Goal: Consume media (video, audio): Consume media (video, audio)

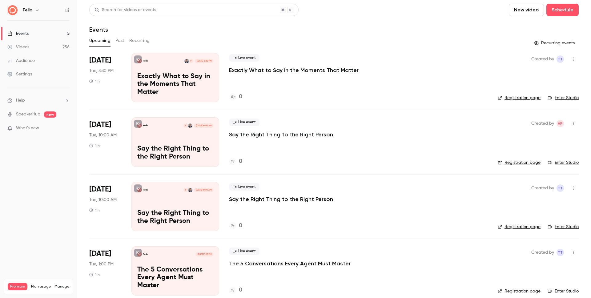
click at [42, 50] on link "Videos 256" at bounding box center [38, 47] width 77 height 14
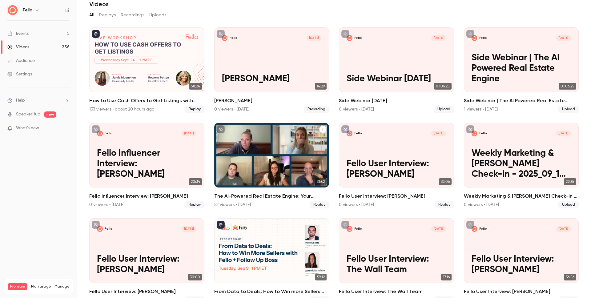
scroll to position [119, 0]
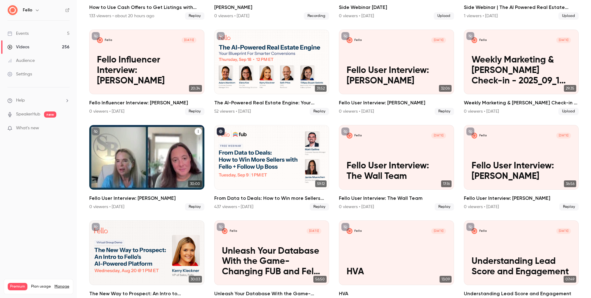
click at [146, 196] on h2 "Fello User Interview: [PERSON_NAME]" at bounding box center [146, 198] width 115 height 7
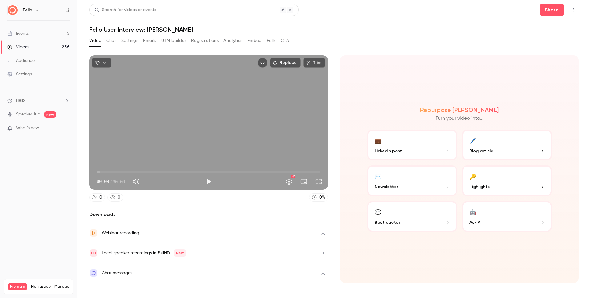
click at [110, 44] on button "Clips" at bounding box center [111, 41] width 10 height 10
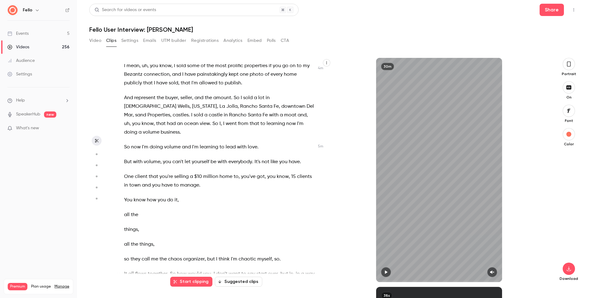
scroll to position [634, 0]
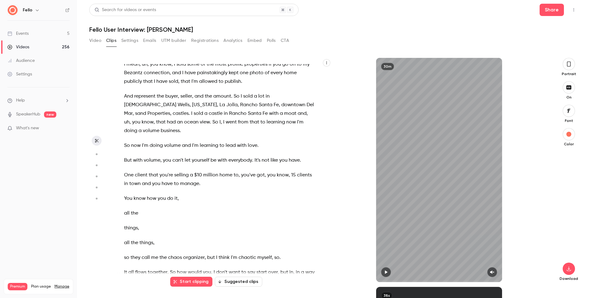
click at [92, 41] on button "Video" at bounding box center [95, 41] width 12 height 10
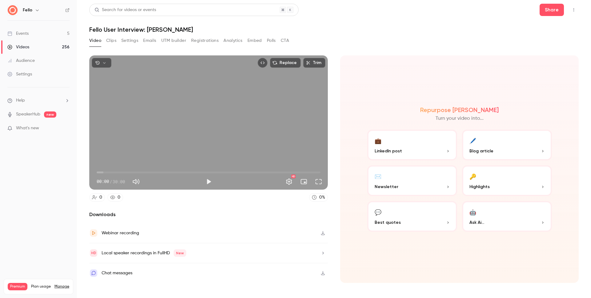
click at [402, 222] on p "Best quotes" at bounding box center [412, 222] width 75 height 6
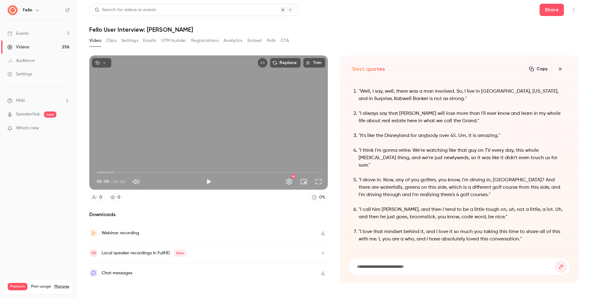
click at [406, 267] on input at bounding box center [456, 266] width 199 height 7
click at [20, 46] on div "Videos" at bounding box center [18, 47] width 22 height 6
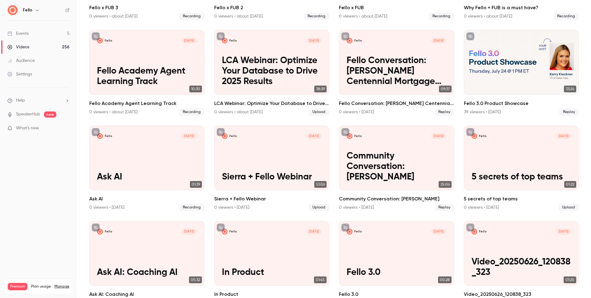
scroll to position [632, 0]
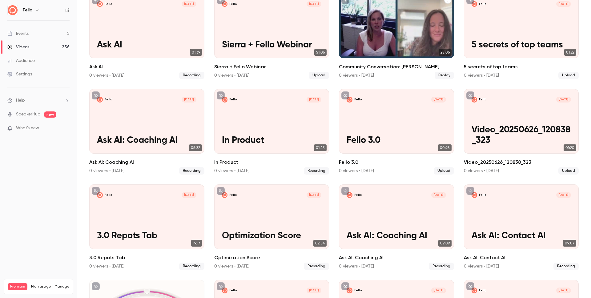
click at [381, 67] on h2 "Community Conversation: [PERSON_NAME]" at bounding box center [396, 66] width 115 height 7
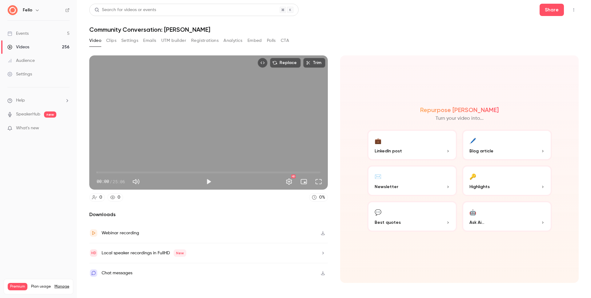
click at [112, 39] on button "Clips" at bounding box center [111, 41] width 10 height 10
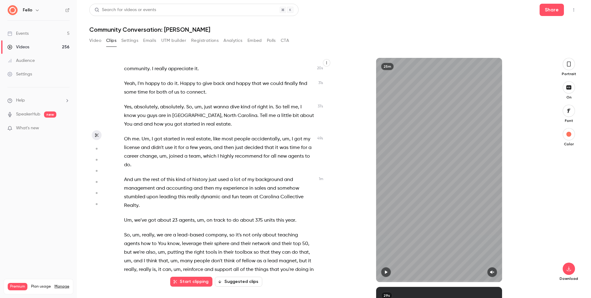
scroll to position [91, 0]
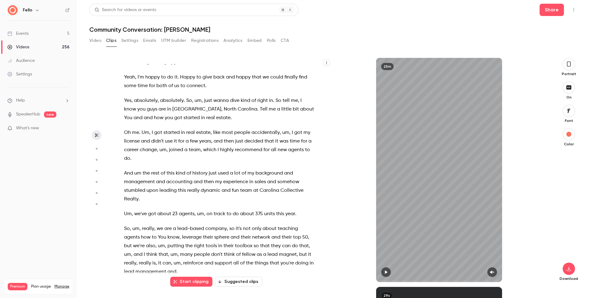
click at [24, 48] on div "Videos" at bounding box center [18, 47] width 22 height 6
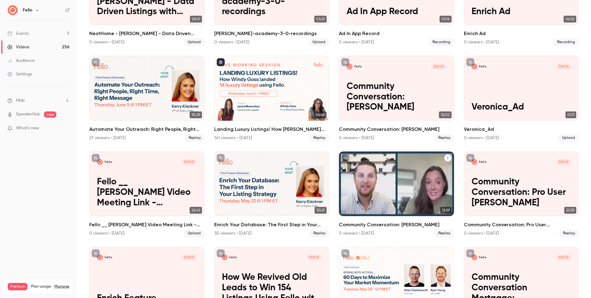
scroll to position [1434, 0]
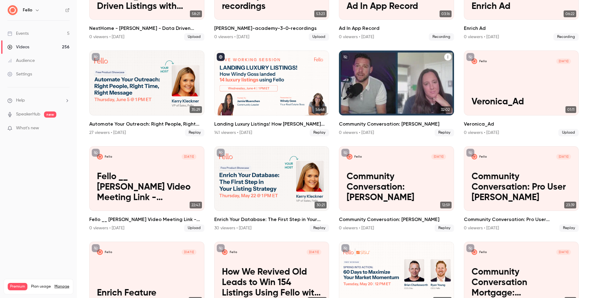
click at [387, 125] on h2 "Community Conversation: [PERSON_NAME]" at bounding box center [396, 123] width 115 height 7
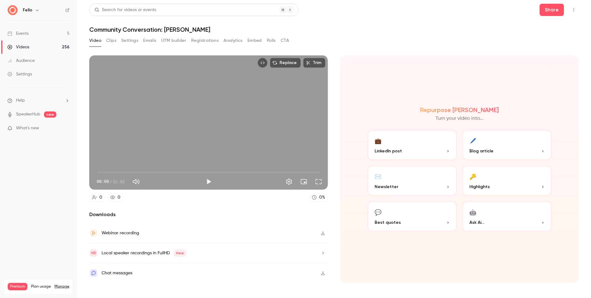
click at [111, 39] on button "Clips" at bounding box center [111, 41] width 10 height 10
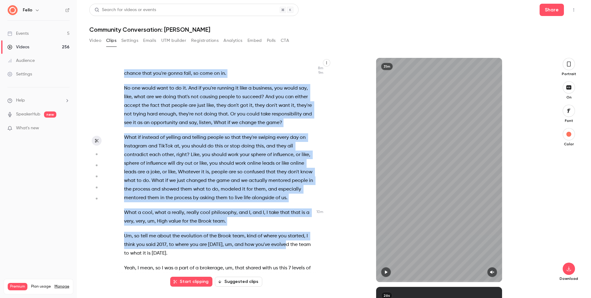
scroll to position [1405, 0]
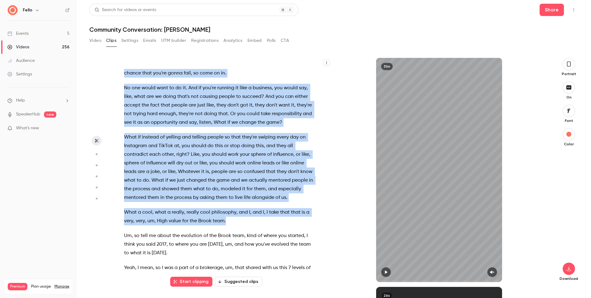
drag, startPoint x: 171, startPoint y: 173, endPoint x: 278, endPoint y: 222, distance: 117.8
click at [278, 222] on div "Welcome everybody . Thank you so much for tuning in [DATE] conversation . Reall…" at bounding box center [222, 173] width 212 height 218
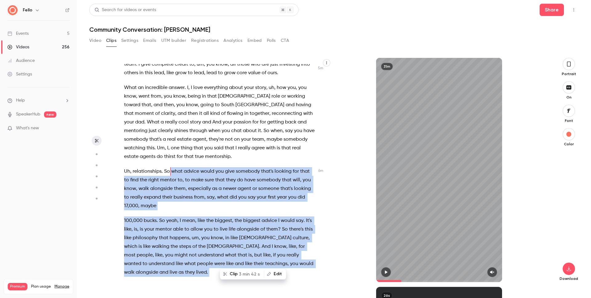
scroll to position [919, 0]
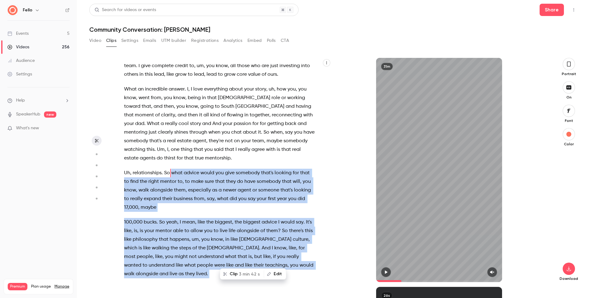
click at [237, 275] on button "Clip 3 min 42 s" at bounding box center [241, 274] width 43 height 10
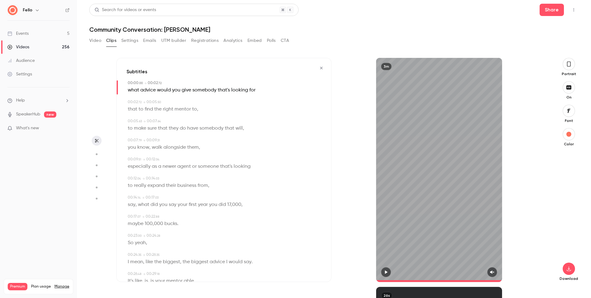
type input "*"
click at [493, 271] on icon "button" at bounding box center [492, 272] width 5 height 4
click at [569, 68] on button "button" at bounding box center [569, 64] width 12 height 12
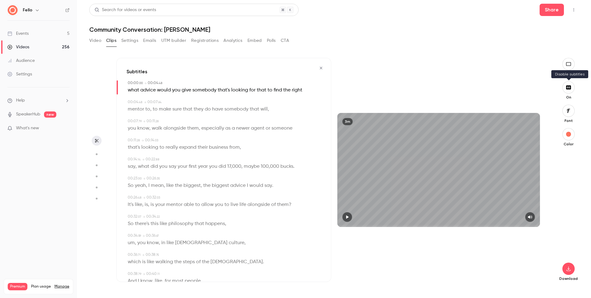
click at [572, 87] on button "button" at bounding box center [569, 87] width 12 height 12
click at [568, 270] on icon "button" at bounding box center [568, 268] width 7 height 5
drag, startPoint x: 441, startPoint y: 257, endPoint x: 425, endPoint y: 256, distance: 16.7
click at [441, 257] on div at bounding box center [295, 149] width 591 height 298
click at [568, 268] on icon "button" at bounding box center [568, 268] width 7 height 5
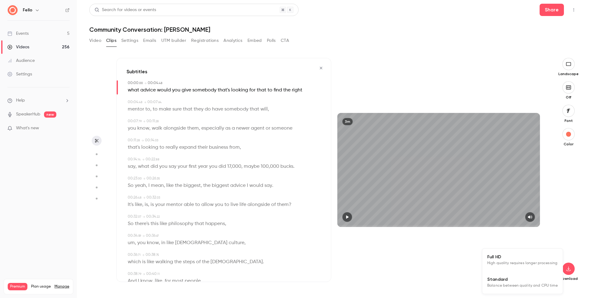
click at [511, 264] on span "High quality requires longer processing" at bounding box center [522, 263] width 70 height 6
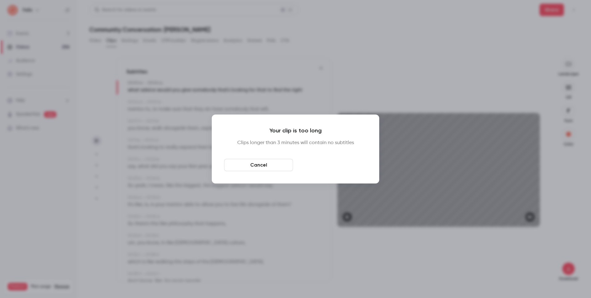
click at [313, 164] on button "Download anyway" at bounding box center [332, 165] width 69 height 12
